Goal: Transaction & Acquisition: Purchase product/service

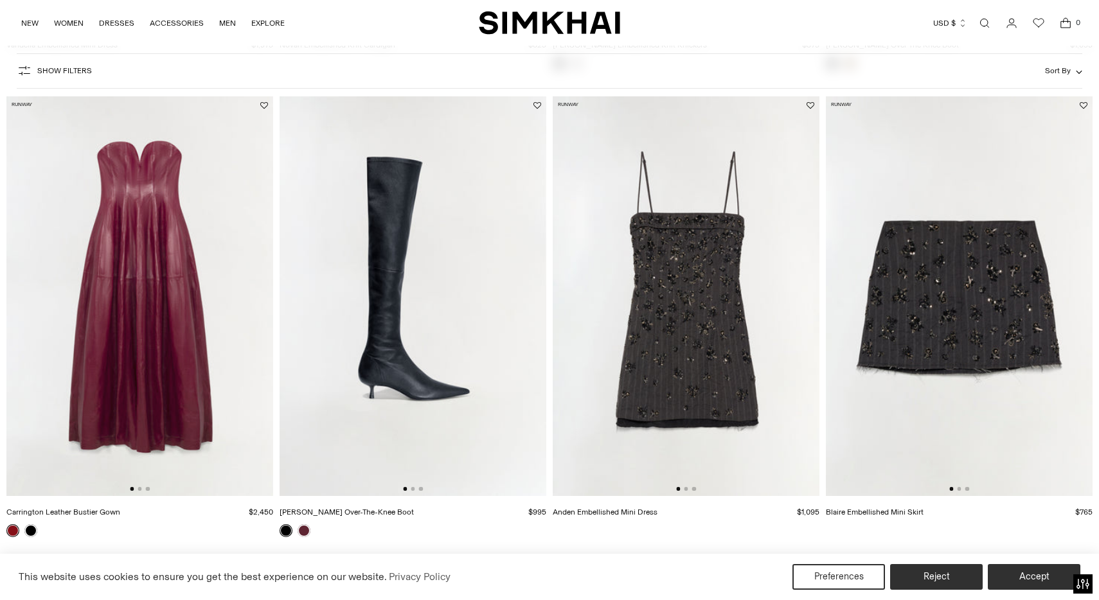
scroll to position [1024, 0]
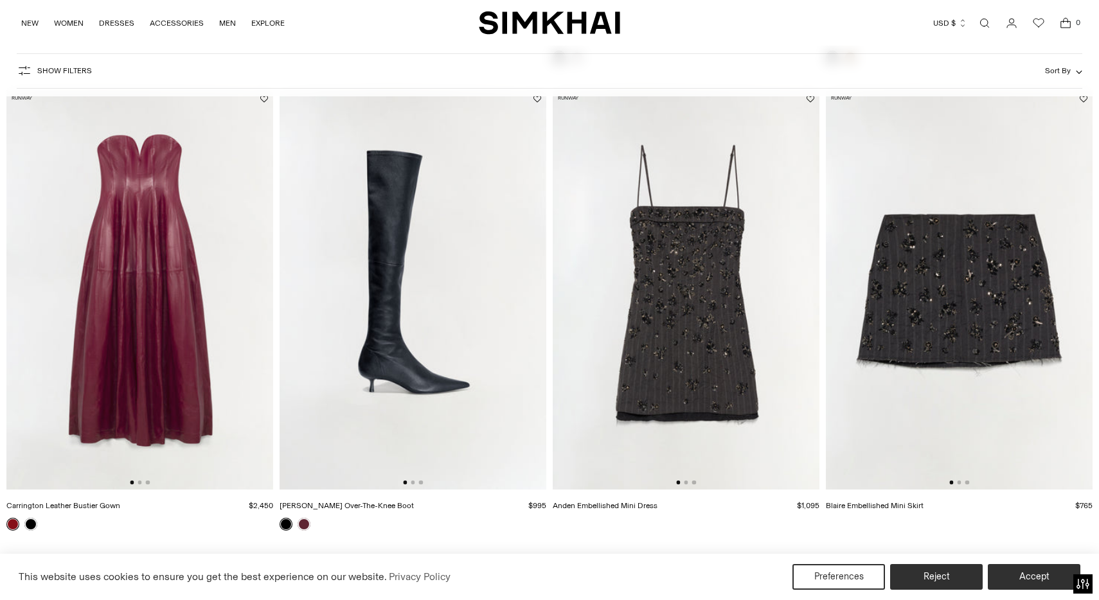
click at [678, 314] on img at bounding box center [686, 290] width 267 height 400
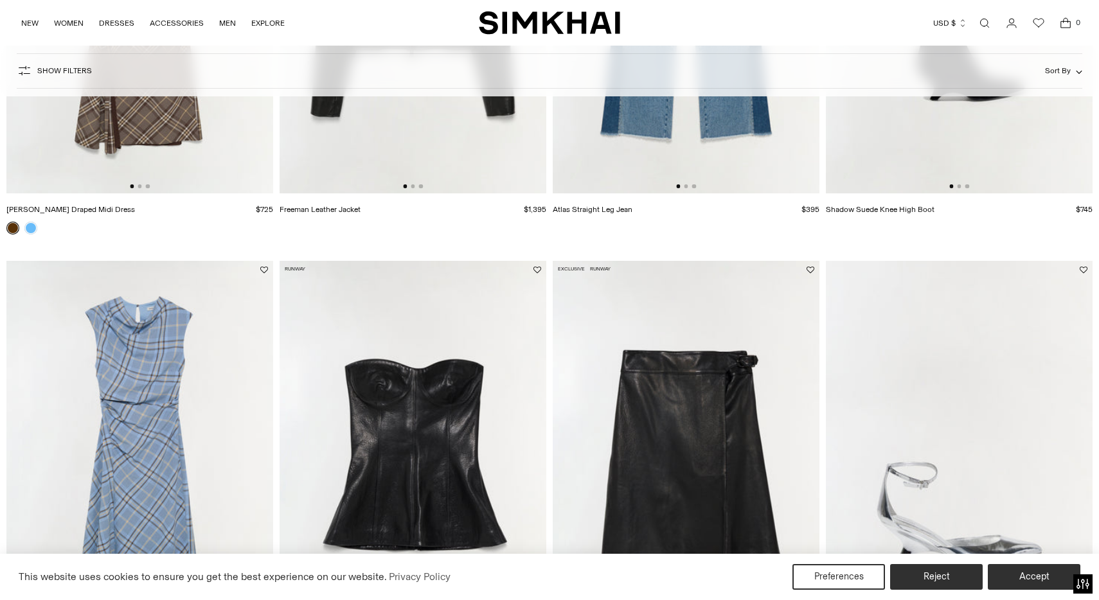
scroll to position [2351, 0]
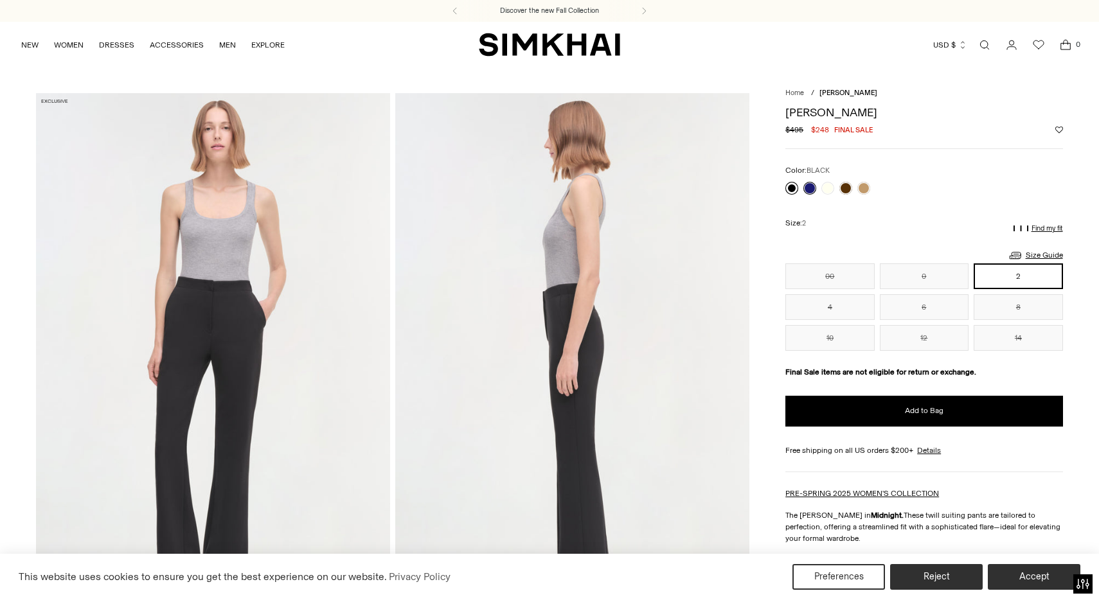
click at [793, 190] on link at bounding box center [791, 188] width 13 height 13
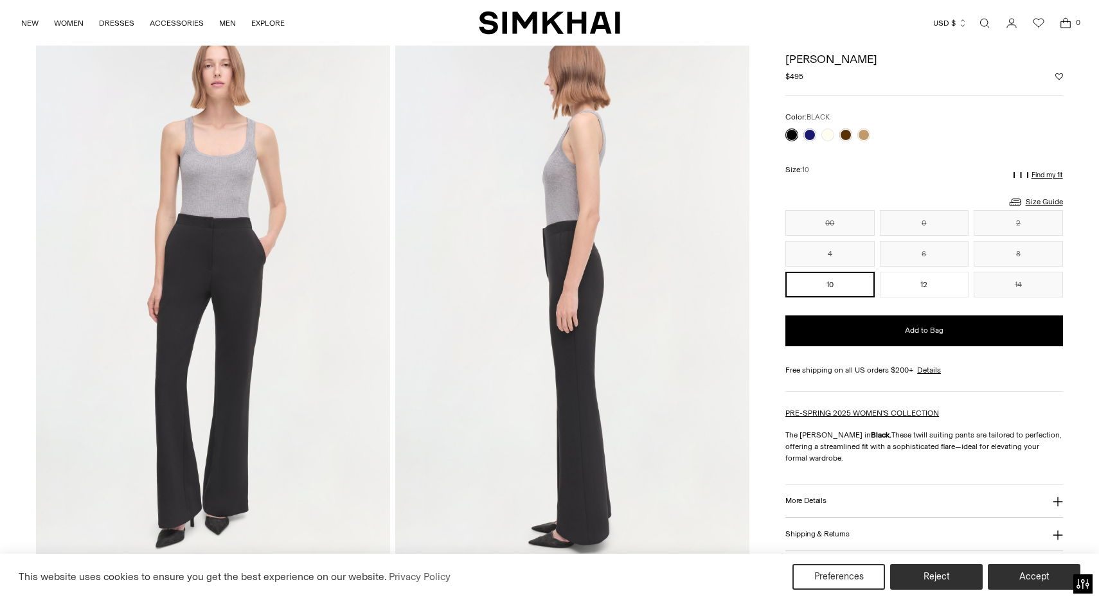
scroll to position [57, 0]
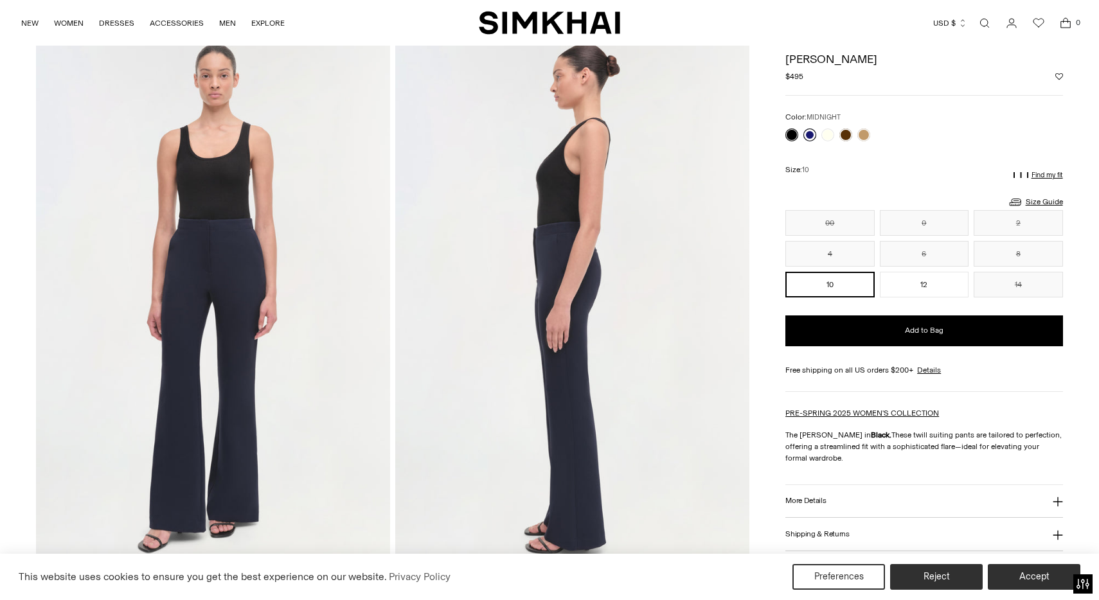
click at [811, 133] on link at bounding box center [809, 134] width 13 height 13
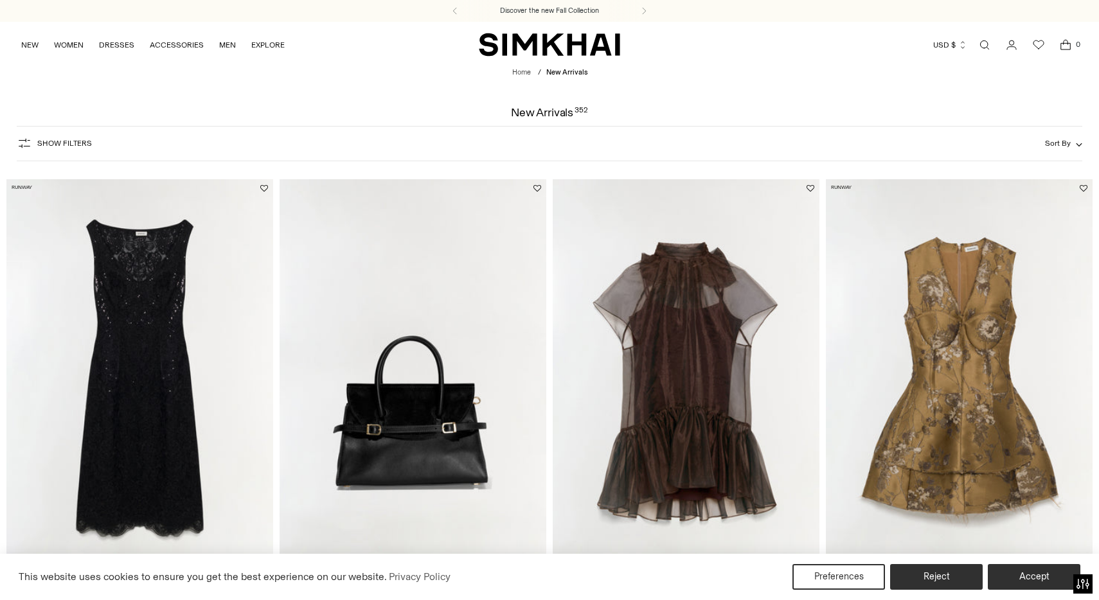
scroll to position [2629, 0]
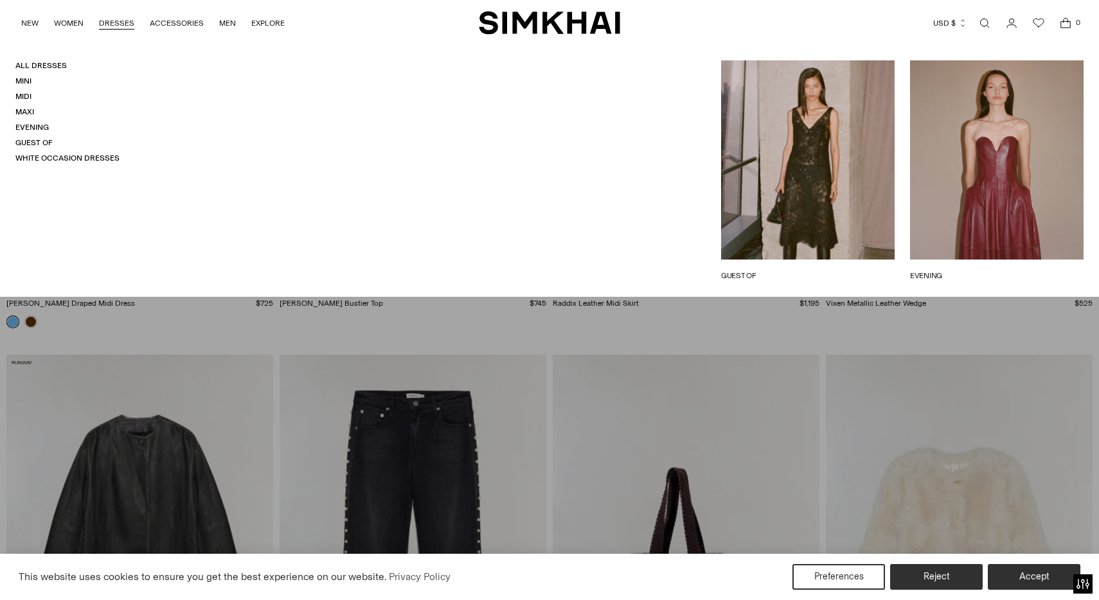
click at [747, 274] on link "GUEST OF" at bounding box center [807, 276] width 173 height 12
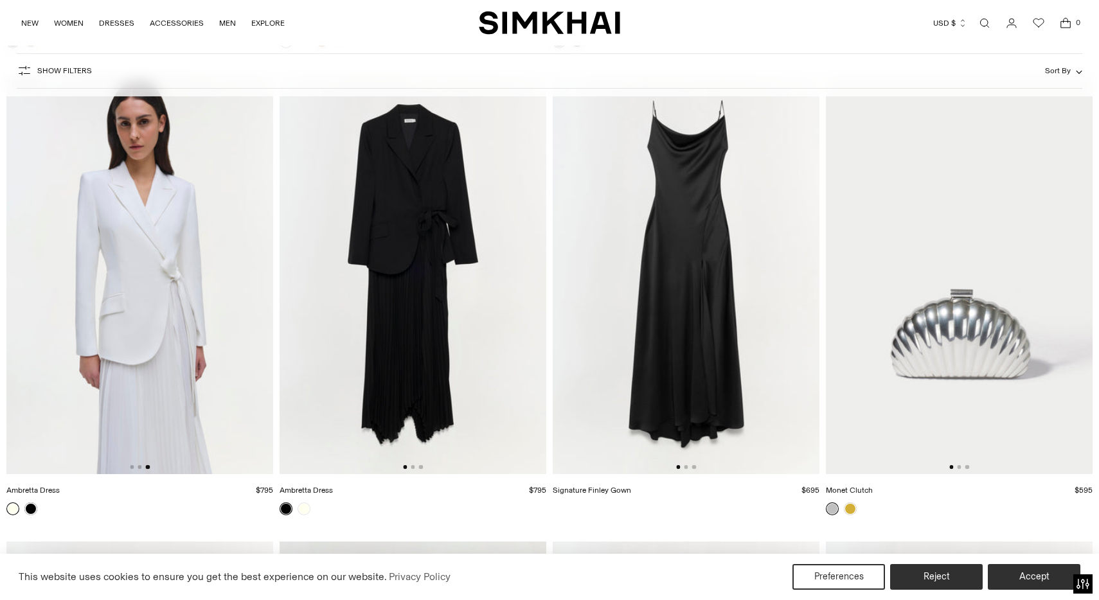
scroll to position [0, 533]
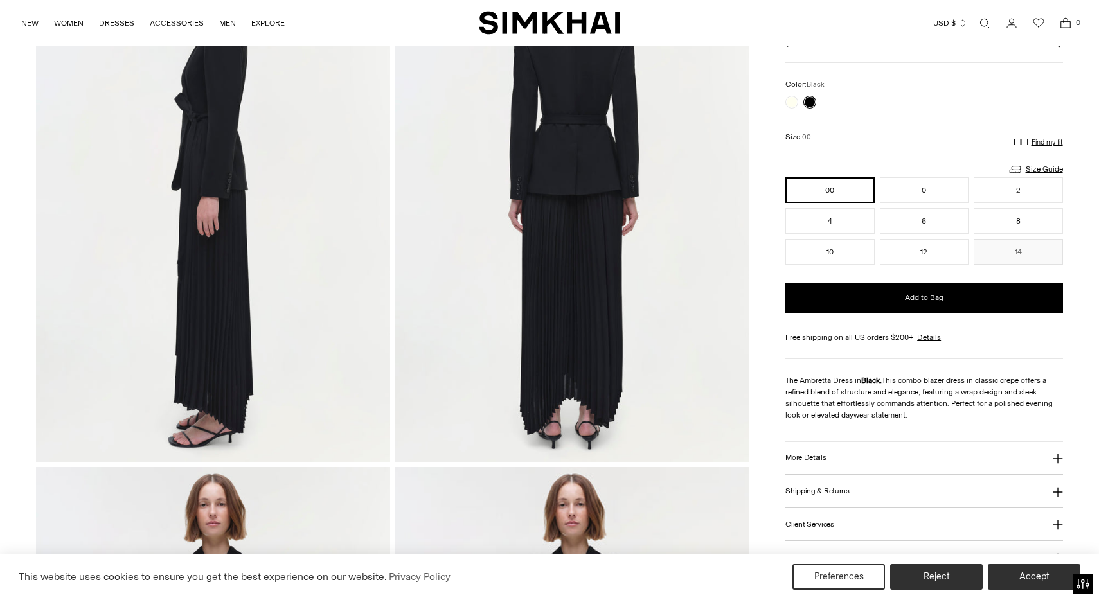
scroll to position [700, 0]
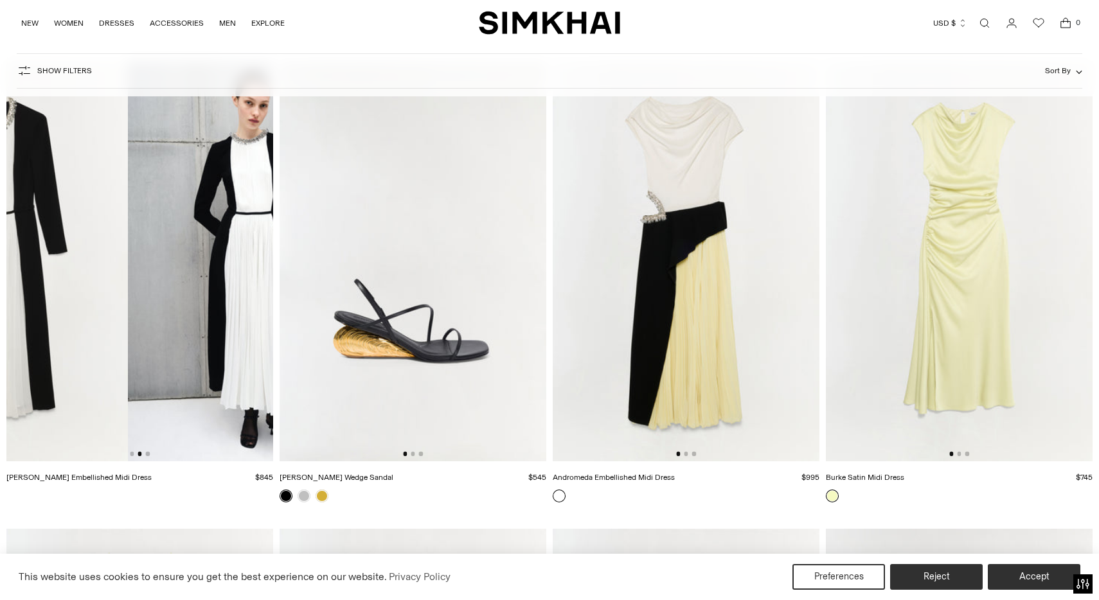
scroll to position [0, 143]
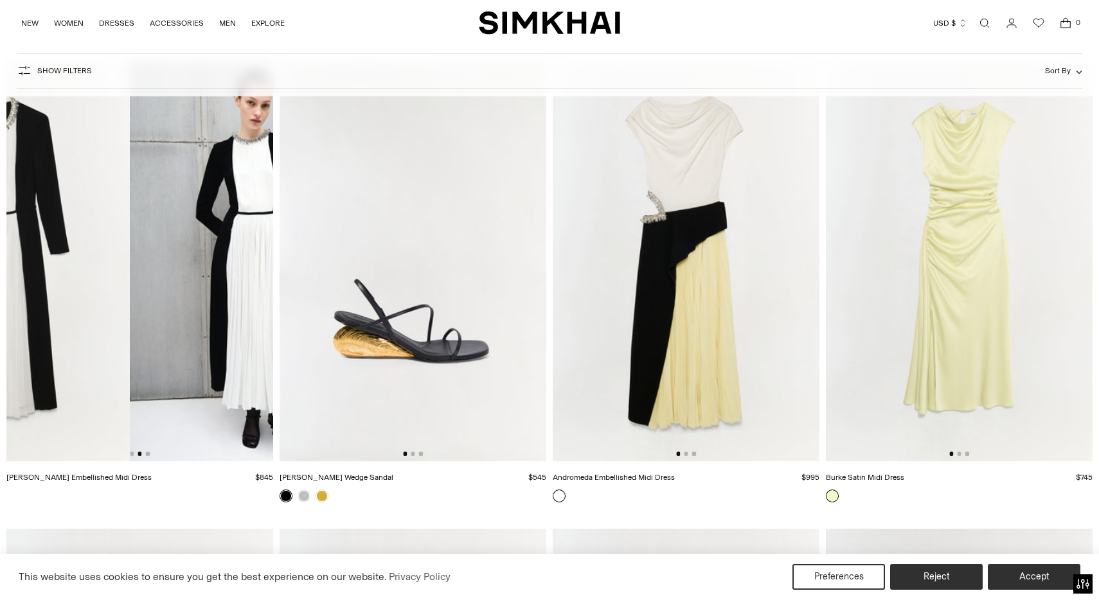
click at [659, 294] on img at bounding box center [686, 261] width 267 height 400
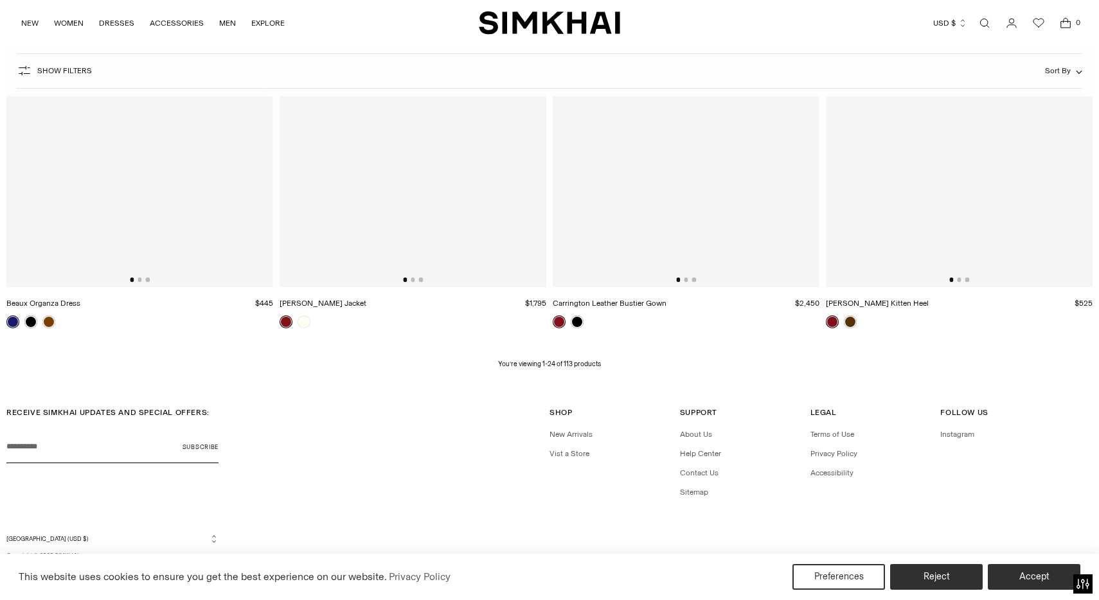
scroll to position [2629, 0]
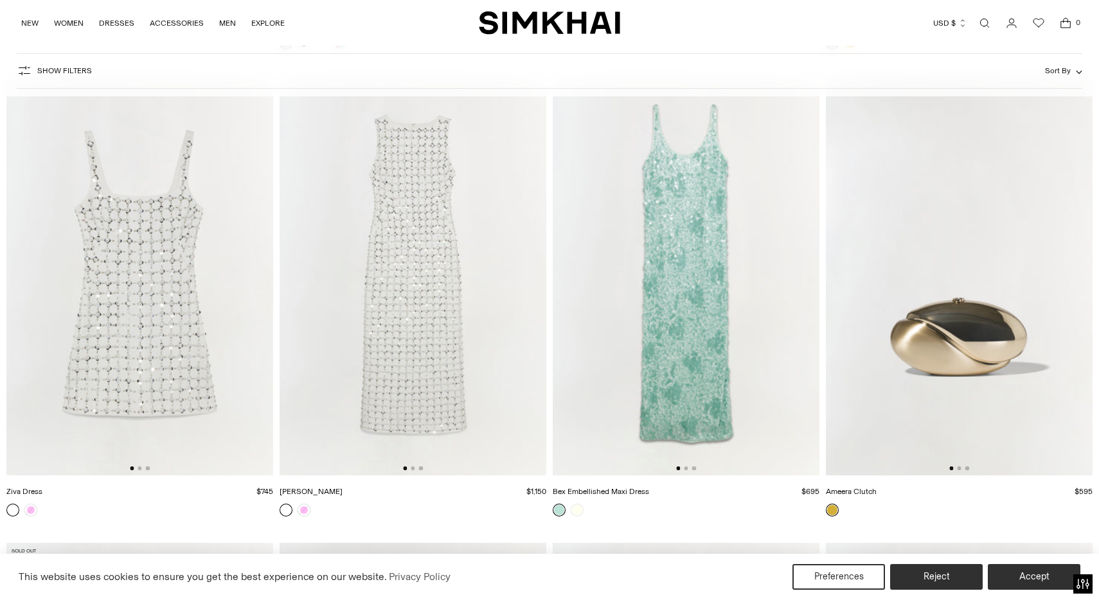
scroll to position [10406, 0]
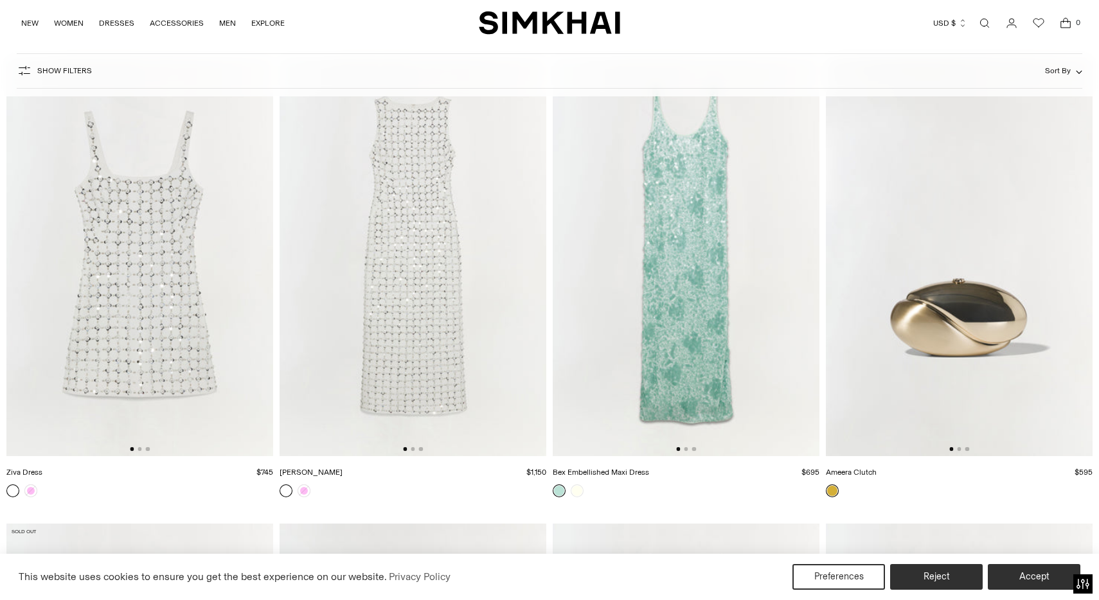
click at [32, 489] on link at bounding box center [30, 490] width 13 height 13
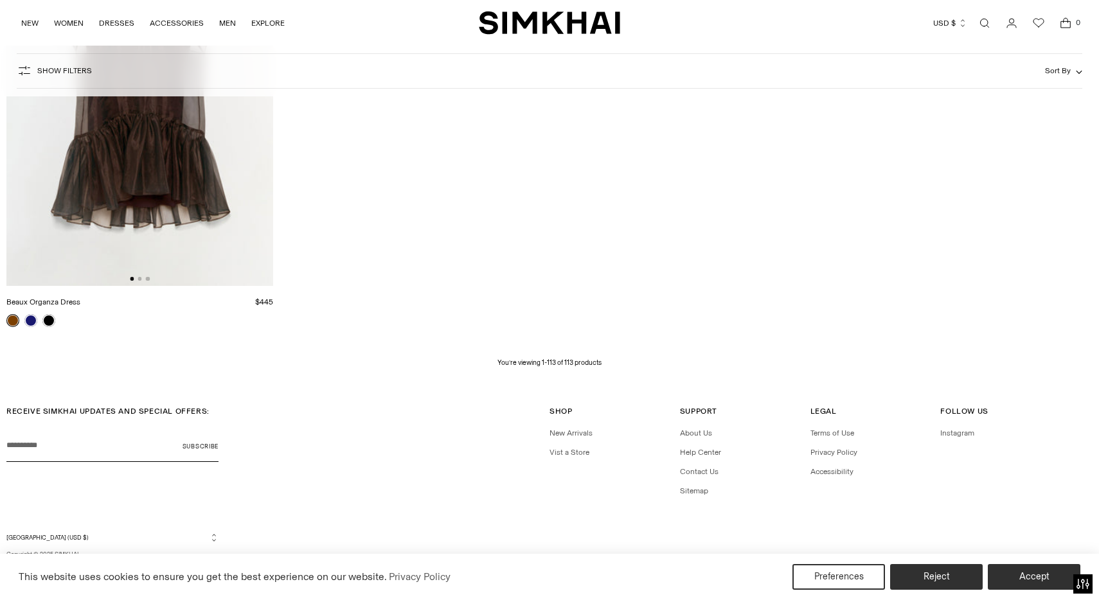
scroll to position [13380, 0]
